Goal: Information Seeking & Learning: Find specific fact

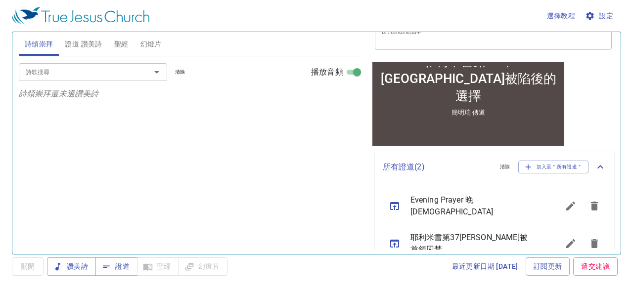
scroll to position [186, 0]
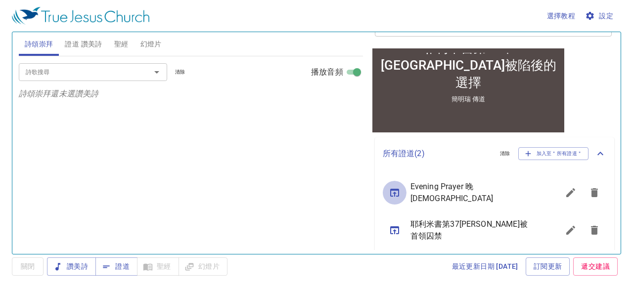
click at [395, 192] on icon "sermon lineup list" at bounding box center [394, 193] width 9 height 8
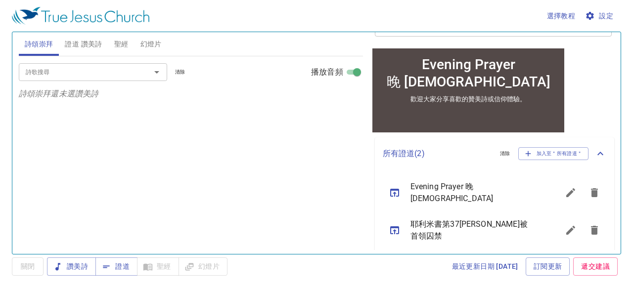
click at [89, 42] on span "證道 讚美詩" at bounding box center [83, 44] width 37 height 12
click at [120, 265] on span "證道" at bounding box center [116, 267] width 26 height 12
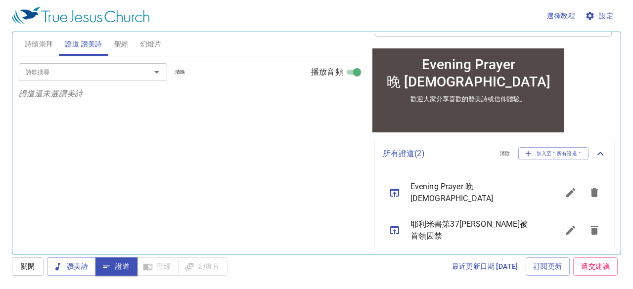
click at [94, 70] on input "詩歌搜尋" at bounding box center [78, 71] width 113 height 11
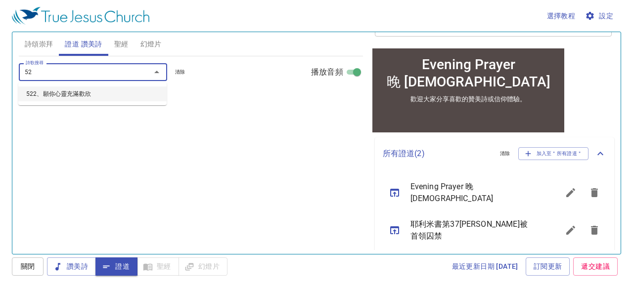
type input "522"
click at [66, 96] on li "522、願你心靈充滿歡欣" at bounding box center [92, 94] width 148 height 15
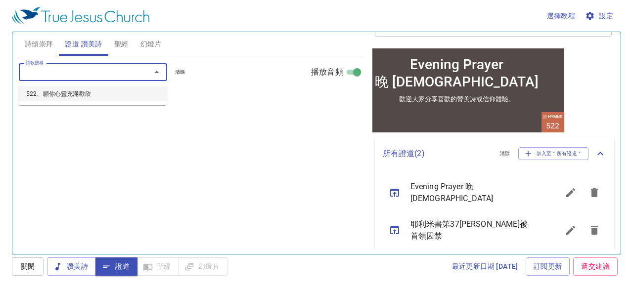
select select "1"
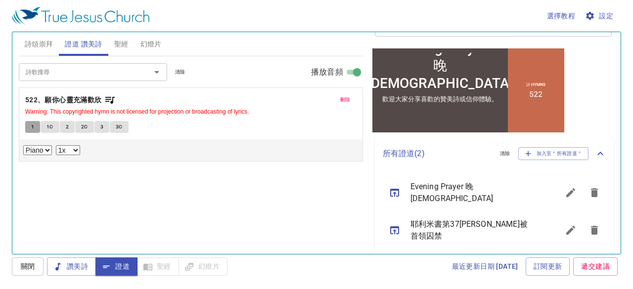
click at [32, 127] on span "1" at bounding box center [32, 127] width 3 height 9
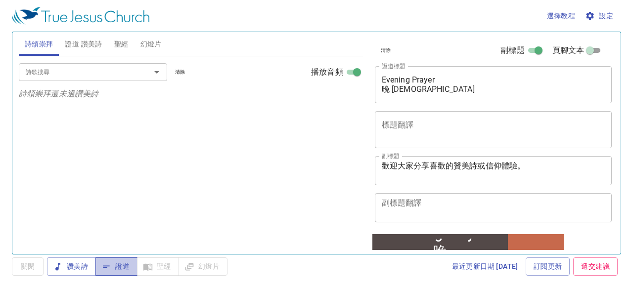
click at [116, 270] on span "證道" at bounding box center [116, 267] width 26 height 12
click at [127, 266] on span "證道" at bounding box center [116, 267] width 26 height 12
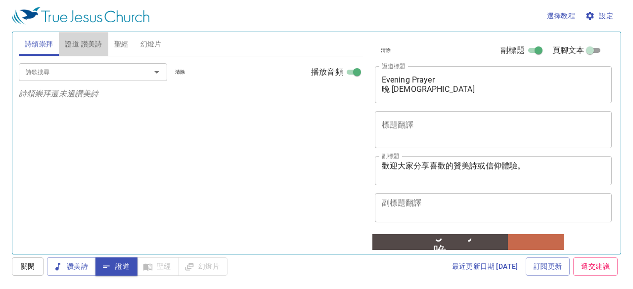
click at [81, 37] on button "證道 讚美詩" at bounding box center [83, 44] width 49 height 24
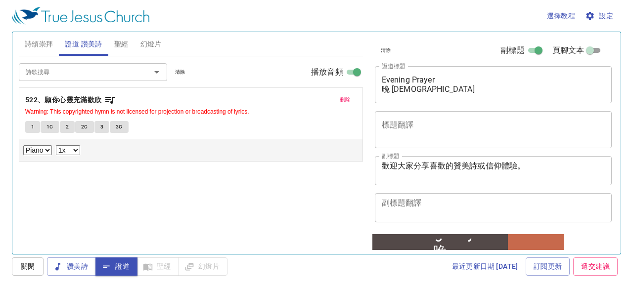
click at [83, 95] on b "522、願你心靈充滿歡欣" at bounding box center [63, 100] width 77 height 12
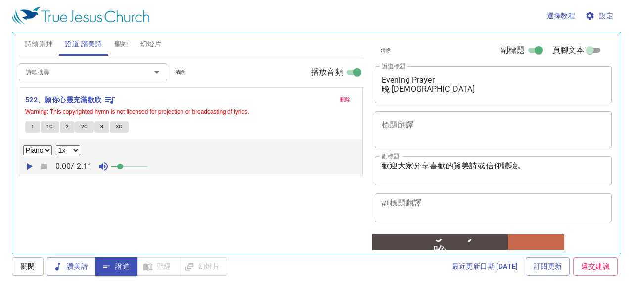
click at [29, 123] on button "1" at bounding box center [32, 127] width 15 height 12
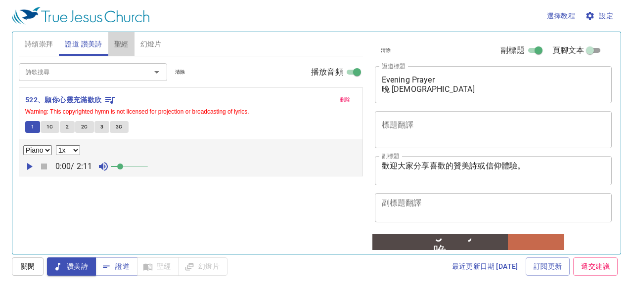
click at [121, 46] on span "聖經" at bounding box center [121, 44] width 14 height 12
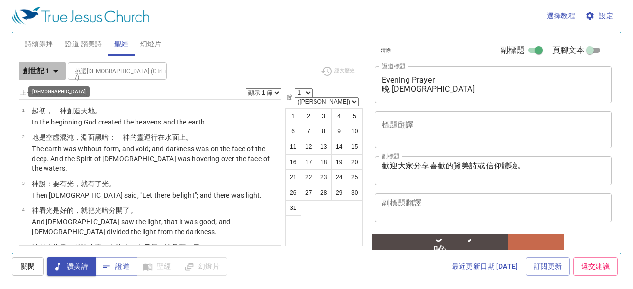
click at [54, 72] on icon "button" at bounding box center [56, 71] width 12 height 12
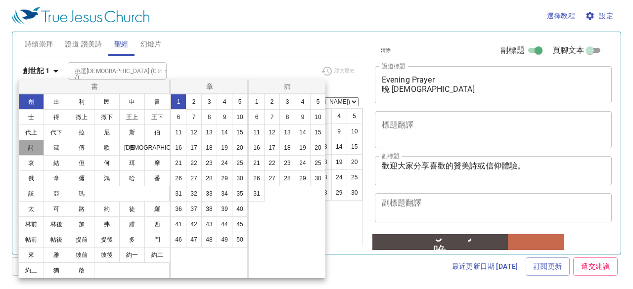
click at [24, 149] on button "詩" at bounding box center [31, 148] width 26 height 16
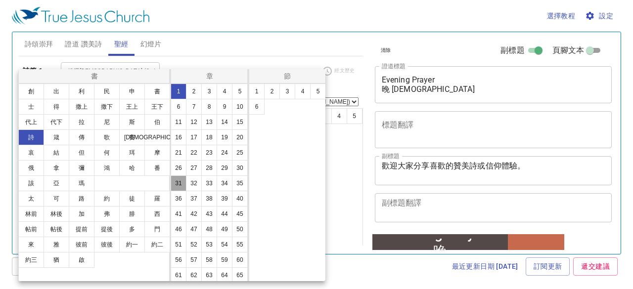
click at [187, 192] on button "31" at bounding box center [179, 184] width 16 height 16
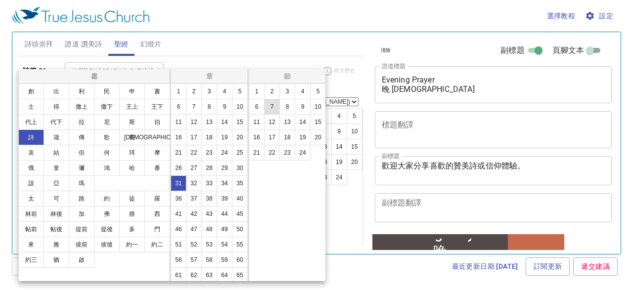
click at [271, 102] on button "7" at bounding box center [272, 107] width 16 height 16
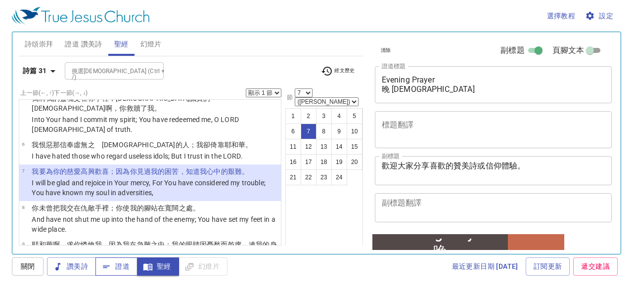
click at [123, 268] on span "證道" at bounding box center [116, 267] width 26 height 12
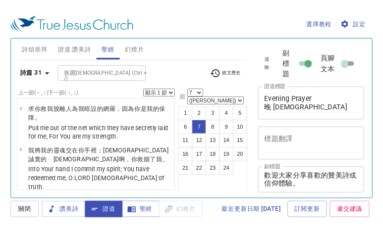
scroll to position [218, 0]
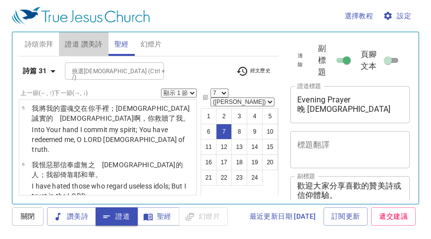
click at [93, 42] on span "證道 讚美詩" at bounding box center [83, 44] width 37 height 12
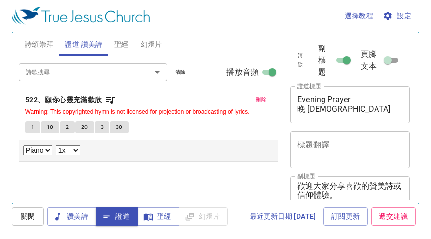
click at [69, 98] on b "522、願你心靈充滿歡欣" at bounding box center [63, 100] width 77 height 12
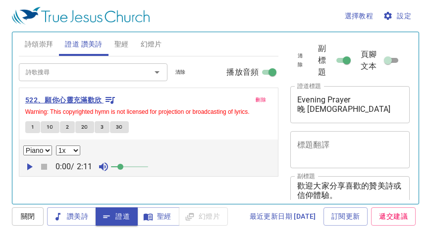
drag, startPoint x: 32, startPoint y: 129, endPoint x: 48, endPoint y: 102, distance: 30.9
click at [48, 102] on div "刪除 522、願你心靈充滿歡欣 Warning: This copyrighted hymn is not licensed for projection o…" at bounding box center [148, 132] width 258 height 88
click at [26, 125] on button "1" at bounding box center [32, 127] width 15 height 12
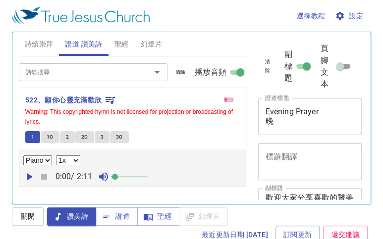
click at [118, 178] on span at bounding box center [115, 177] width 6 height 6
click at [29, 177] on icon "button" at bounding box center [29, 176] width 5 height 7
click at [49, 137] on span "1C" at bounding box center [50, 137] width 7 height 9
click at [69, 135] on button "2" at bounding box center [67, 137] width 15 height 12
click at [84, 137] on span "2C" at bounding box center [84, 137] width 7 height 9
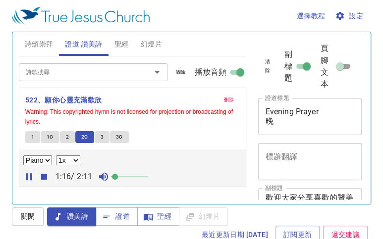
click at [103, 136] on button "3" at bounding box center [102, 137] width 15 height 12
click at [116, 136] on span "3C" at bounding box center [119, 137] width 7 height 9
click at [36, 138] on button "1" at bounding box center [32, 137] width 15 height 12
click at [157, 219] on span "聖經" at bounding box center [158, 216] width 26 height 12
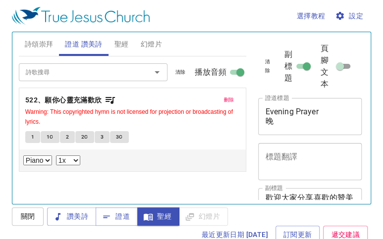
click at [125, 43] on span "聖經" at bounding box center [121, 44] width 14 height 12
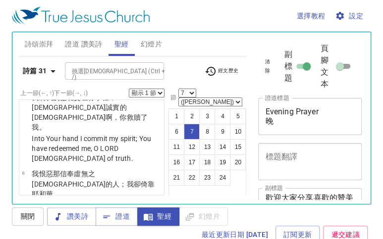
scroll to position [169, 0]
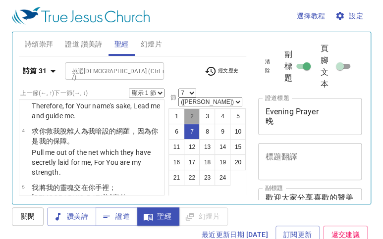
click at [190, 108] on button "2" at bounding box center [192, 116] width 16 height 16
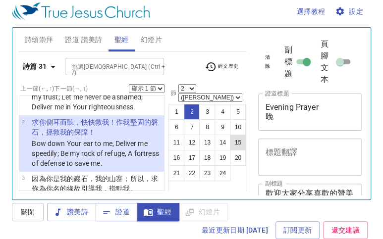
click at [231, 135] on button "15" at bounding box center [238, 143] width 16 height 16
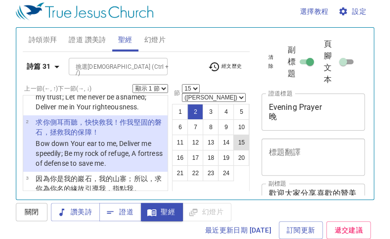
scroll to position [853, 0]
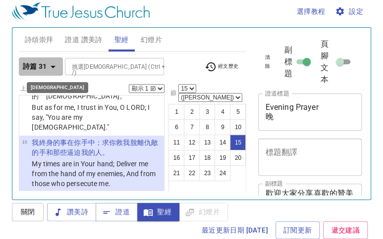
click at [53, 66] on icon "button" at bounding box center [52, 67] width 5 height 2
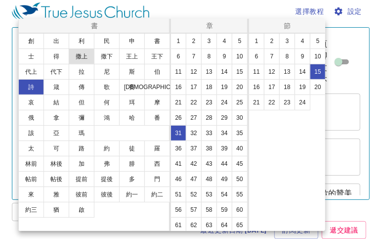
click at [85, 57] on button "撒上" at bounding box center [82, 56] width 26 height 16
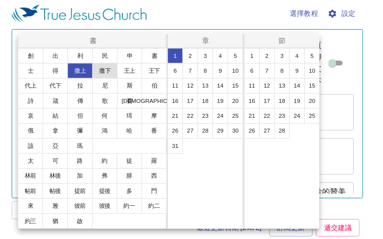
scroll to position [0, 0]
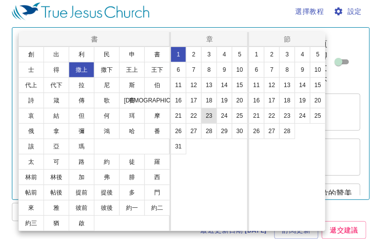
click at [211, 115] on button "23" at bounding box center [209, 116] width 16 height 16
click at [318, 86] on button "15" at bounding box center [318, 85] width 16 height 16
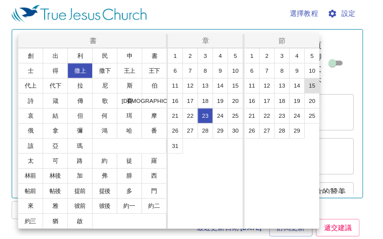
scroll to position [1110, 0]
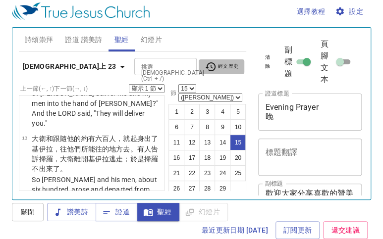
click at [221, 66] on span "經文歷史" at bounding box center [221, 67] width 34 height 12
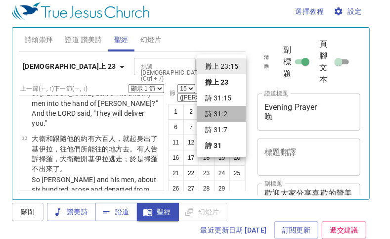
click at [216, 115] on li "詩 31:2" at bounding box center [221, 114] width 49 height 16
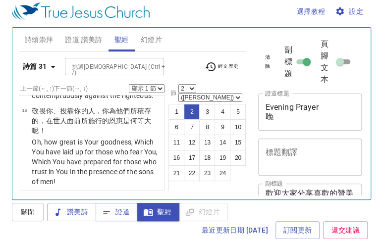
scroll to position [60, 0]
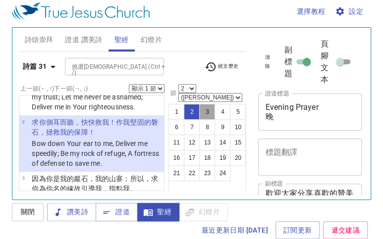
click at [210, 104] on button "3" at bounding box center [207, 112] width 16 height 16
select select "3"
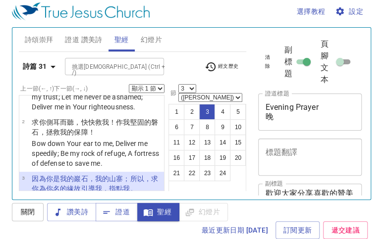
scroll to position [117, 0]
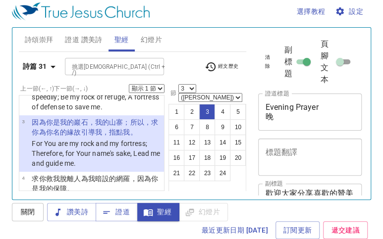
click at [91, 39] on span "證道 讚美詩" at bounding box center [83, 40] width 37 height 12
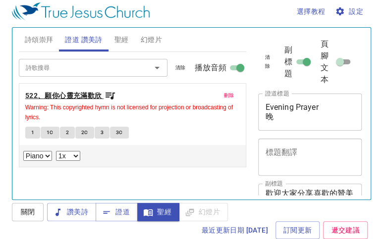
click at [72, 95] on b "522、願你心靈充滿歡欣" at bounding box center [63, 96] width 77 height 12
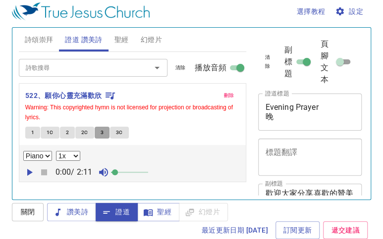
click at [98, 132] on button "3" at bounding box center [102, 133] width 15 height 12
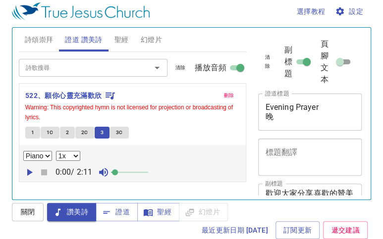
click at [118, 131] on span "3C" at bounding box center [119, 132] width 7 height 9
